Goal: Go to known website: Access a specific website the user already knows

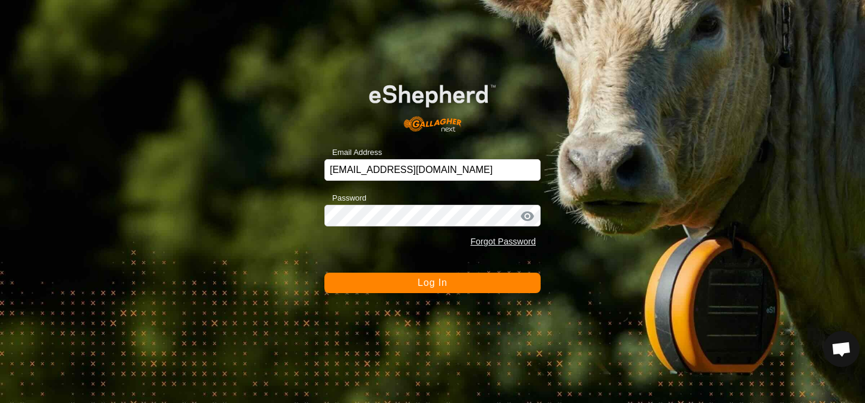
click at [388, 290] on button "Log In" at bounding box center [432, 283] width 216 height 20
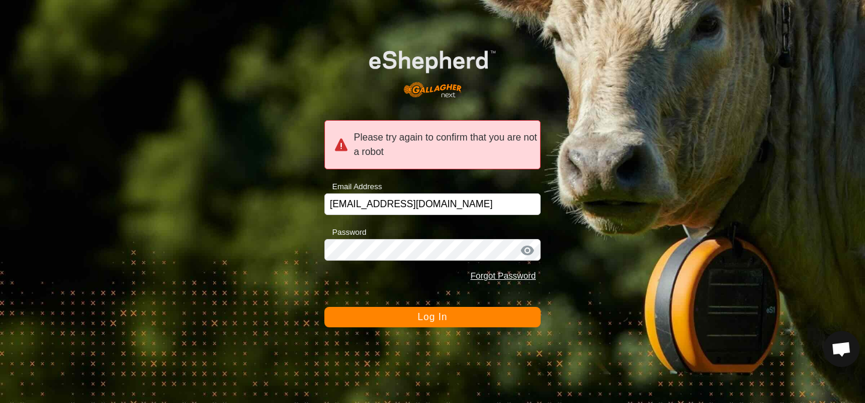
click at [392, 311] on button "Log In" at bounding box center [432, 317] width 216 height 20
click at [401, 312] on button "Log In" at bounding box center [432, 317] width 216 height 20
